Goal: Task Accomplishment & Management: Manage account settings

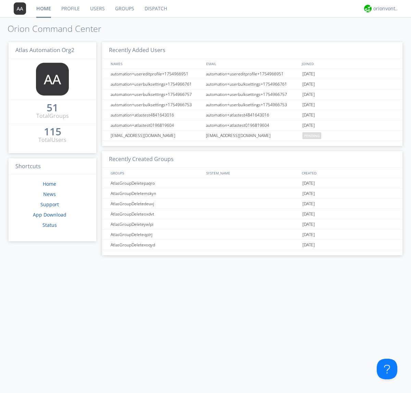
click at [124, 9] on link "Groups" at bounding box center [124, 8] width 29 height 17
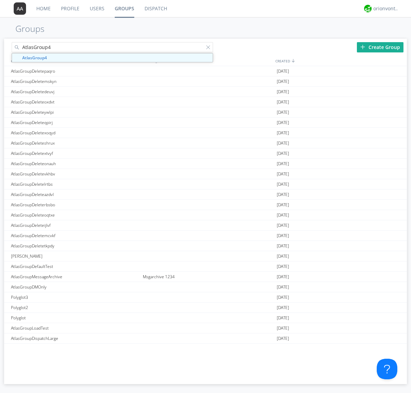
type input "AtlasGroup4"
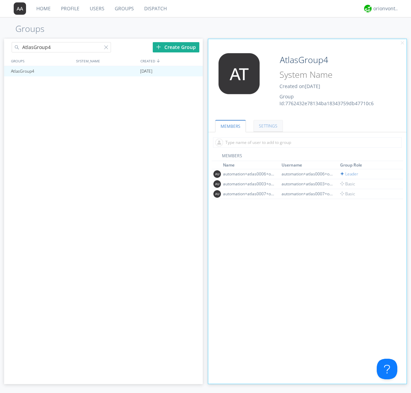
click at [267, 126] on link "SETTINGS" at bounding box center [267, 126] width 29 height 12
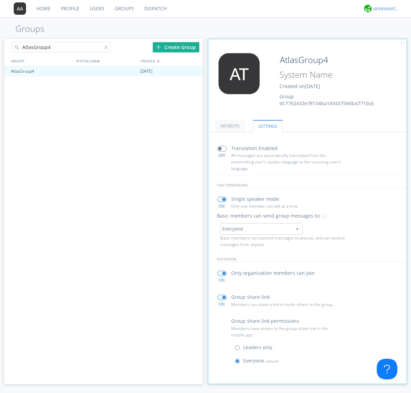
click at [384, 9] on div "orionvontas+atlas+automation+org2" at bounding box center [386, 8] width 26 height 7
click at [389, 36] on div "Log Out" at bounding box center [389, 36] width 35 height 12
